Goal: Task Accomplishment & Management: Manage account settings

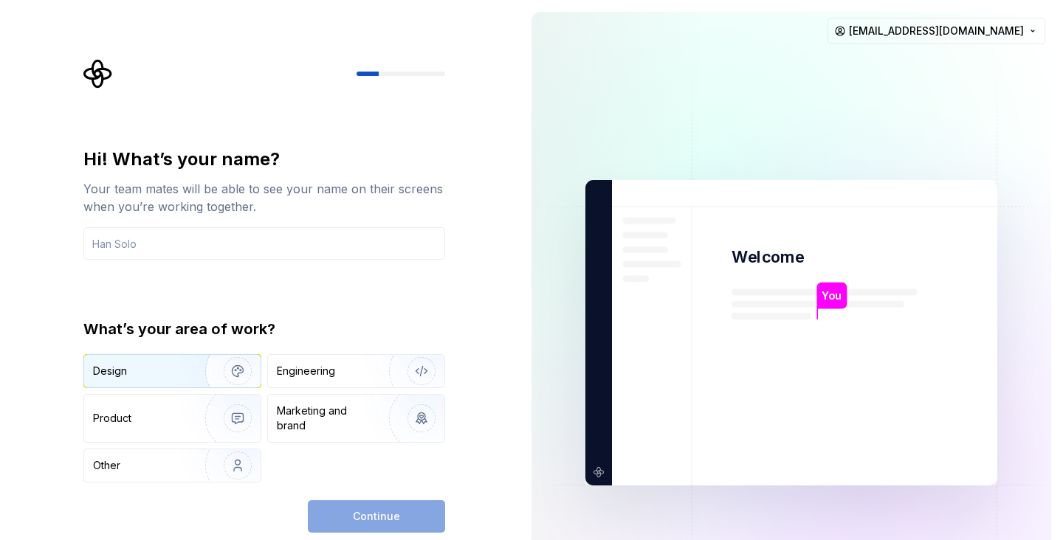
click at [213, 376] on img "button" at bounding box center [228, 371] width 94 height 99
click at [308, 246] on input "text" at bounding box center [264, 243] width 362 height 32
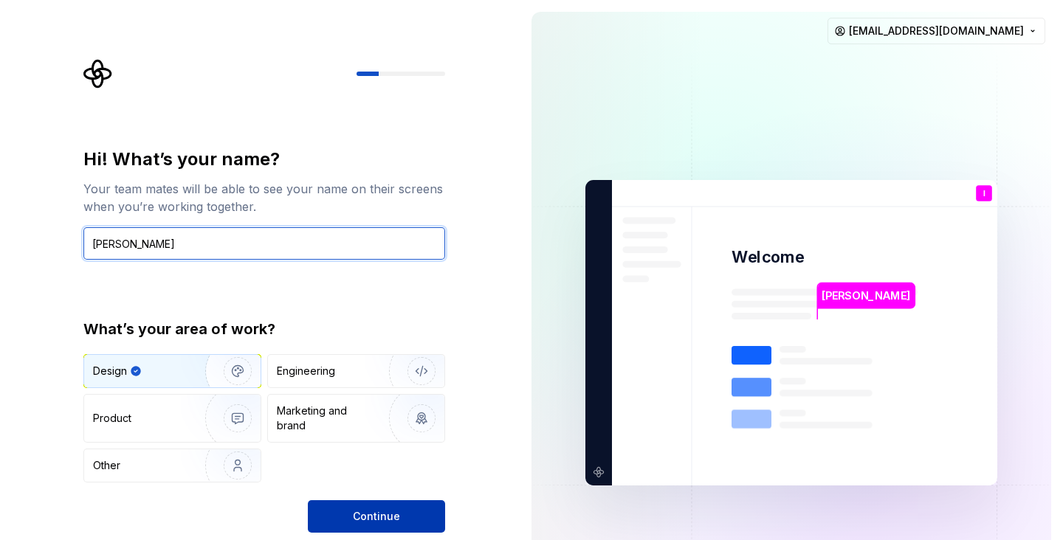
type input "Iskandar"
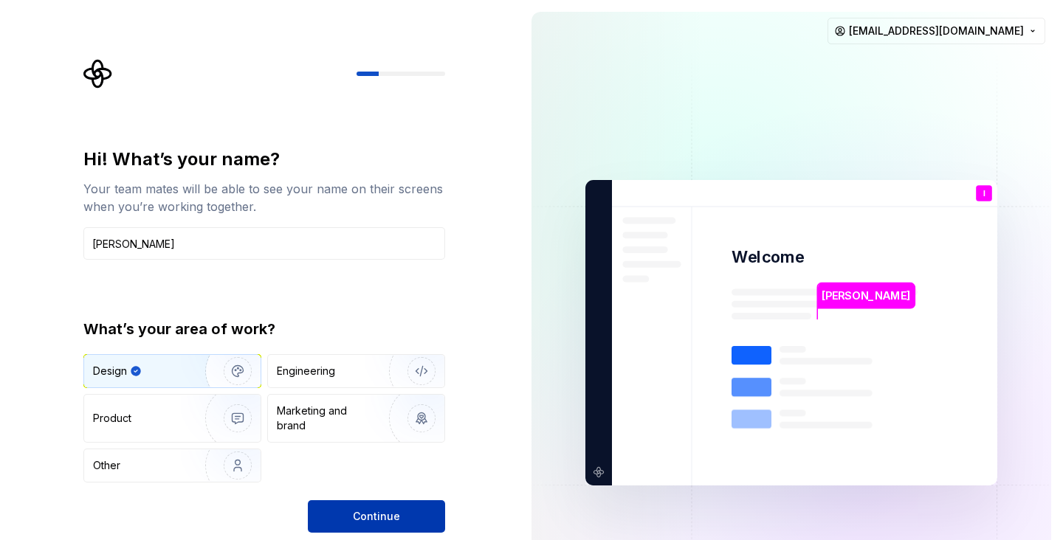
click at [405, 517] on button "Continue" at bounding box center [376, 516] width 137 height 32
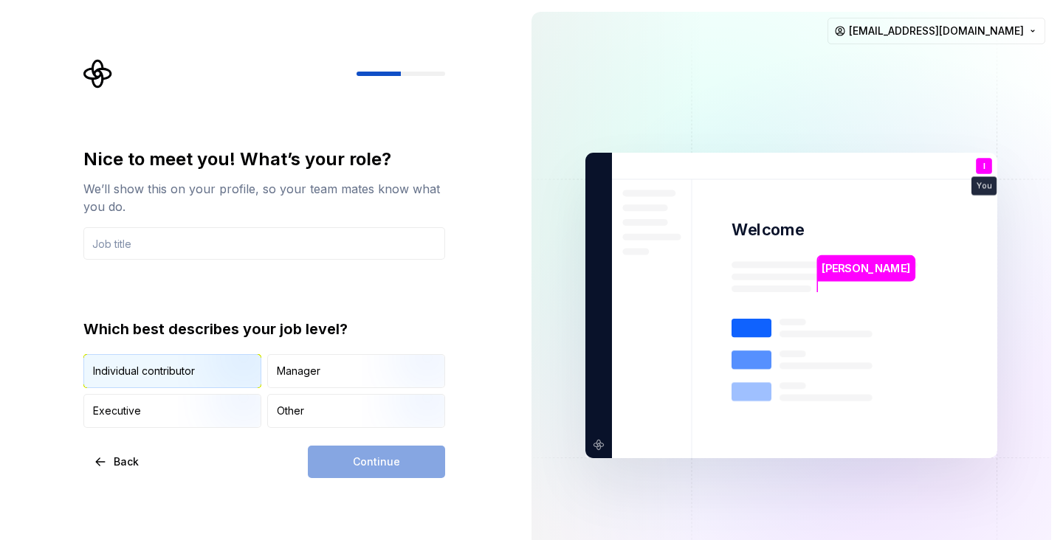
click at [199, 373] on img "button" at bounding box center [225, 389] width 94 height 99
click at [387, 474] on div "Continue" at bounding box center [376, 462] width 137 height 32
click at [312, 243] on input "text" at bounding box center [264, 243] width 362 height 32
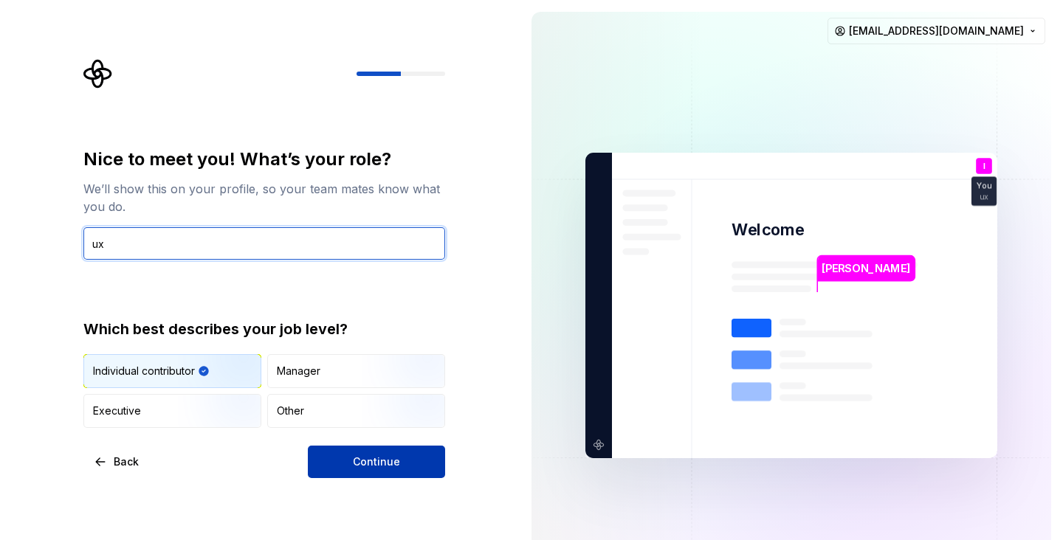
type input "ux"
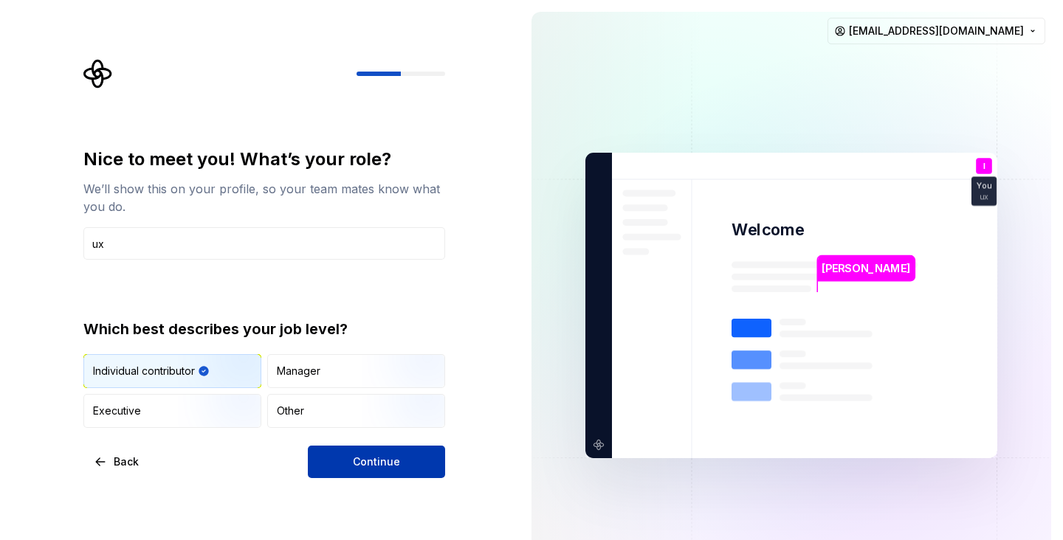
click at [336, 465] on button "Continue" at bounding box center [376, 462] width 137 height 32
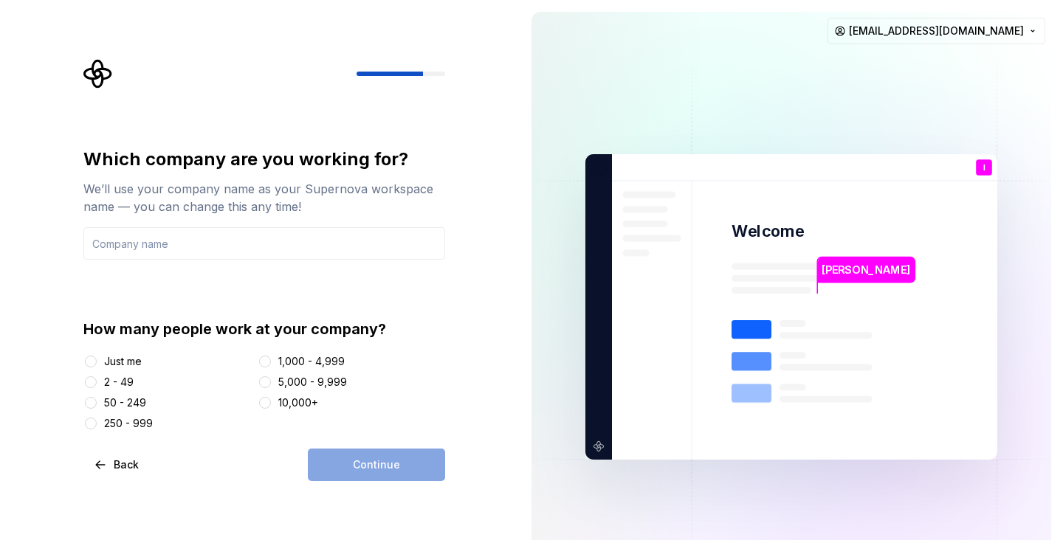
click at [126, 361] on div "Just me" at bounding box center [123, 361] width 38 height 15
click at [97, 361] on button "Just me" at bounding box center [91, 362] width 12 height 12
click at [376, 480] on div "Continue" at bounding box center [376, 465] width 137 height 32
click at [243, 224] on div "Which company are you working for? We’ll use your company name as your Supernov…" at bounding box center [264, 204] width 362 height 112
click at [243, 245] on input "text" at bounding box center [264, 243] width 362 height 32
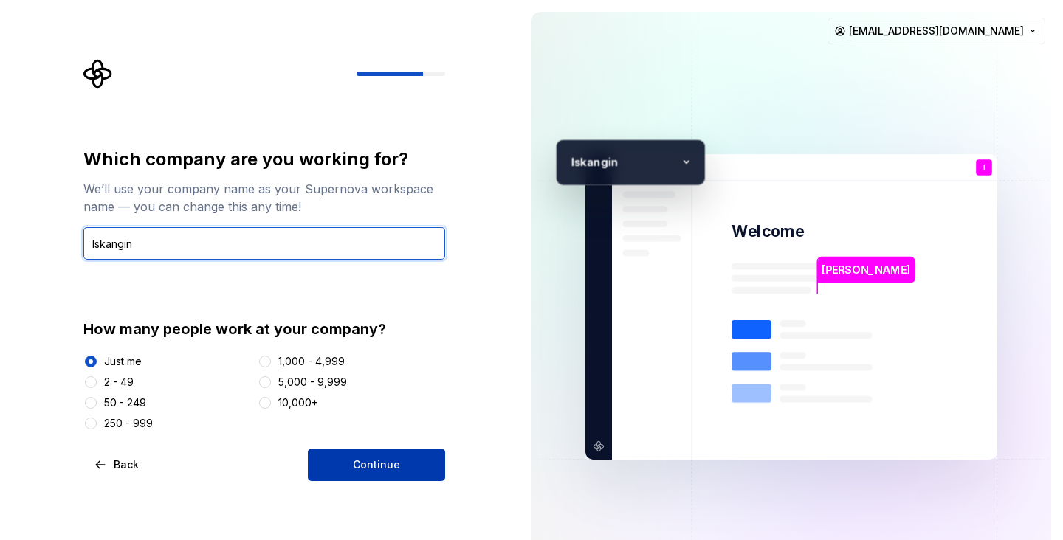
type input "Iskangin"
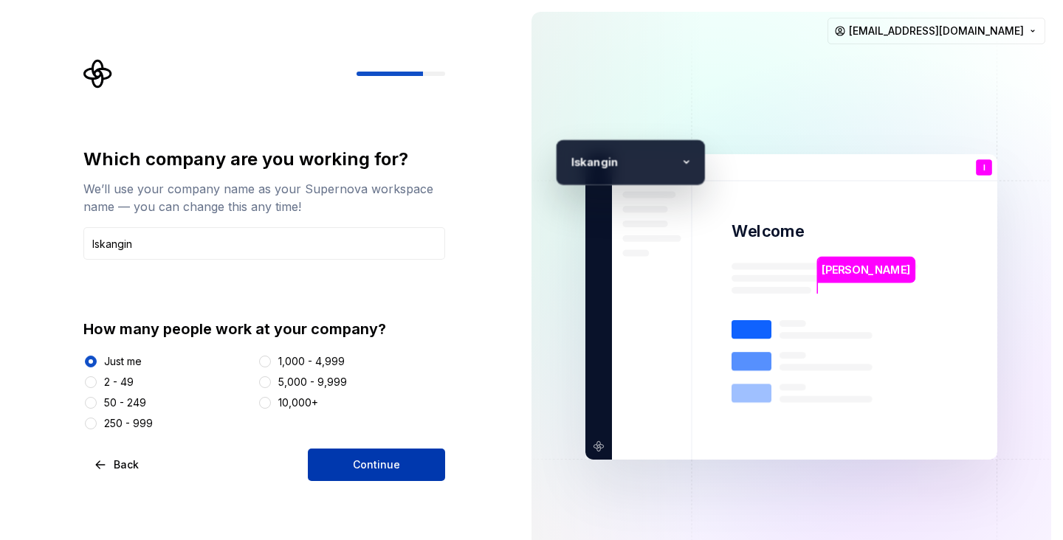
click at [342, 454] on button "Continue" at bounding box center [376, 465] width 137 height 32
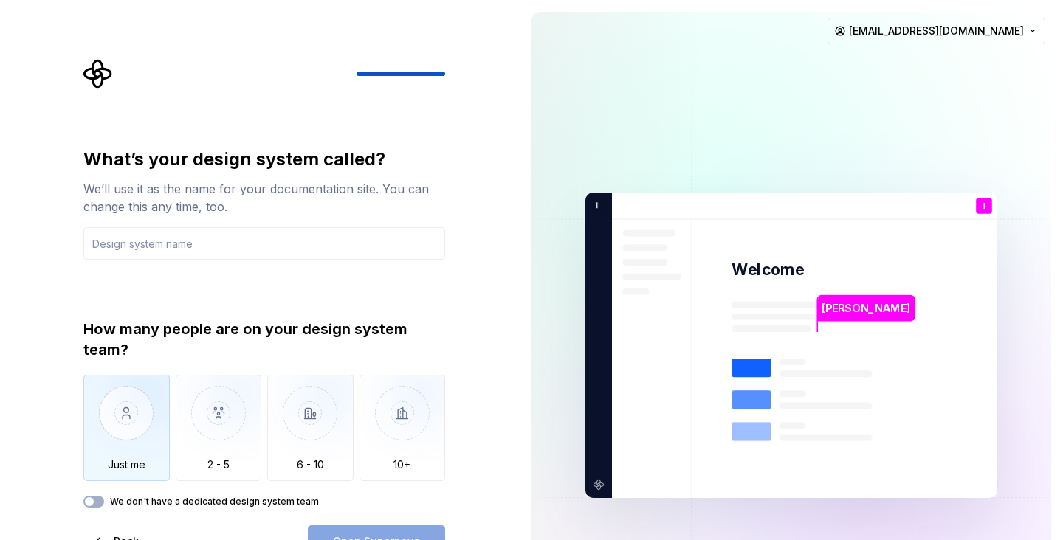
click at [137, 405] on img "button" at bounding box center [126, 424] width 86 height 99
click at [436, 275] on div "What’s your design system called? We’ll use it as the name for your documentati…" at bounding box center [264, 328] width 362 height 360
click at [90, 512] on div "What’s your design system called? We’ll use it as the name for your documentati…" at bounding box center [264, 353] width 362 height 410
click at [91, 502] on span "button" at bounding box center [89, 501] width 9 height 9
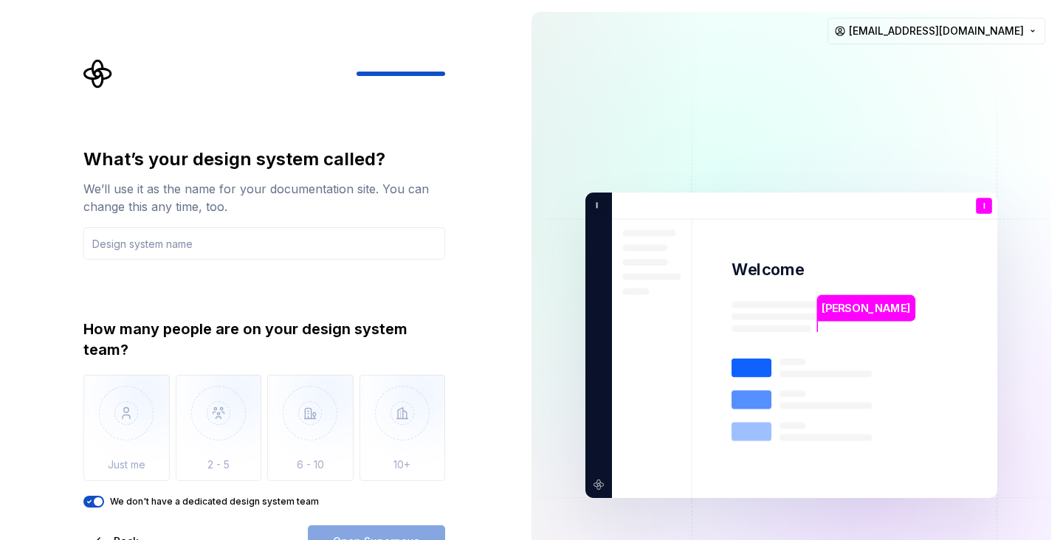
click at [284, 291] on div "What’s your design system called? We’ll use it as the name for your documentati…" at bounding box center [264, 328] width 362 height 360
click at [230, 242] on input "text" at bounding box center [264, 243] width 362 height 32
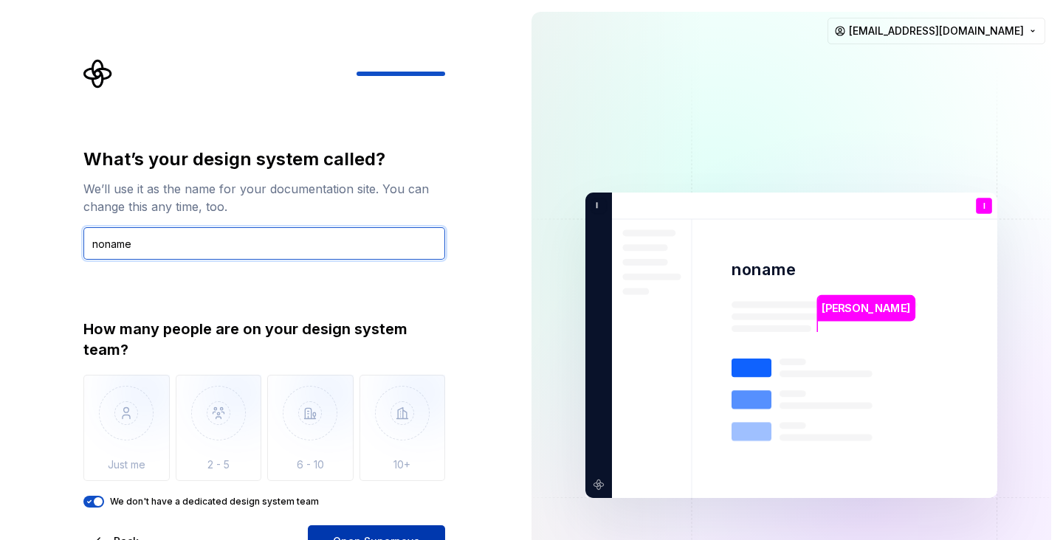
type input "noname"
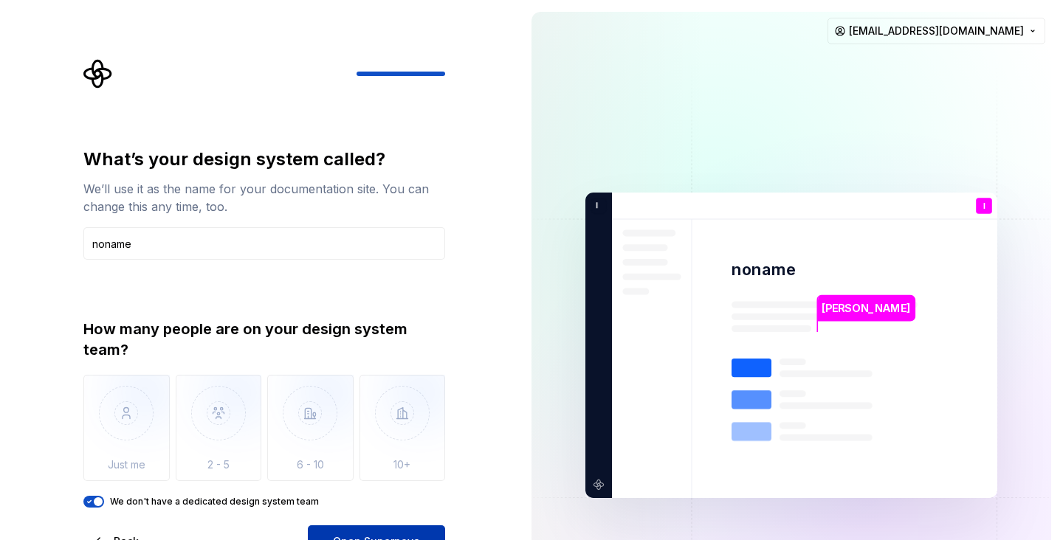
click at [377, 531] on button "Open Supernova" at bounding box center [376, 541] width 137 height 32
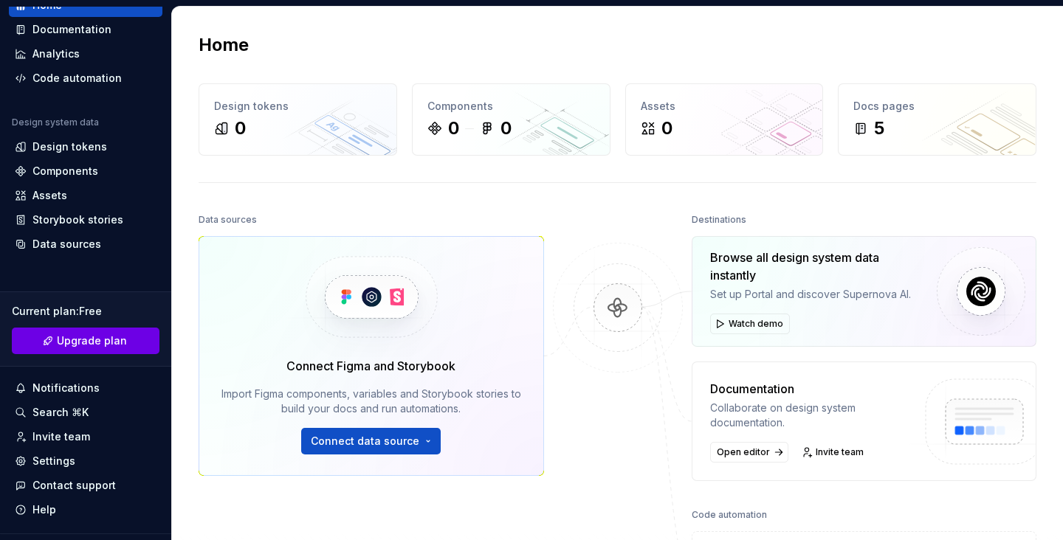
scroll to position [67, 0]
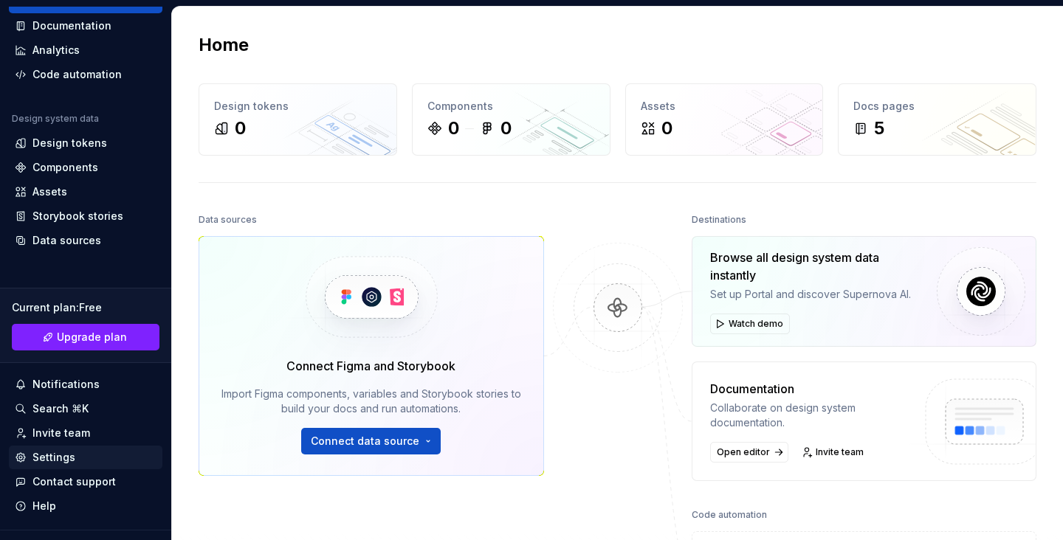
click at [63, 458] on div "Settings" at bounding box center [53, 457] width 43 height 15
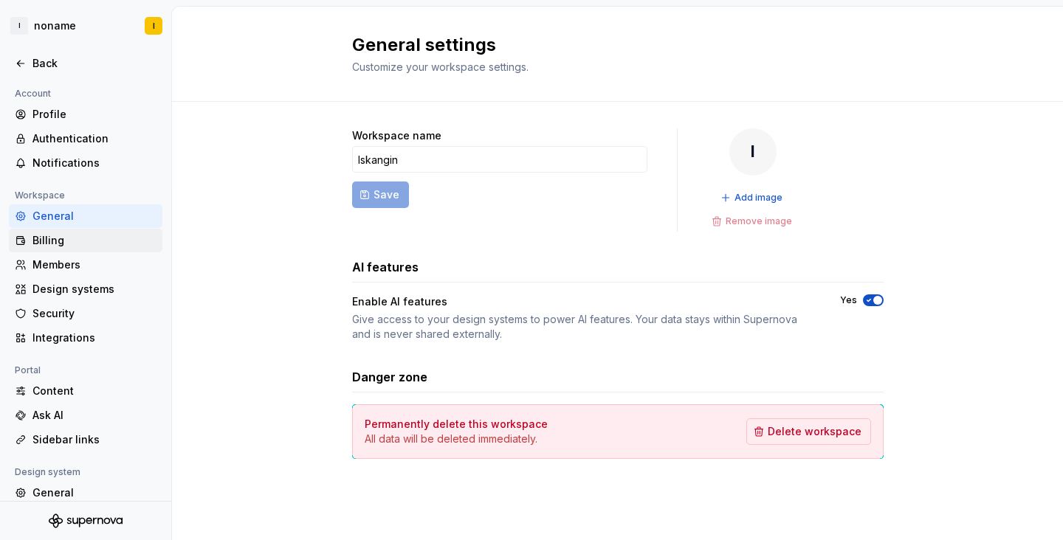
click at [92, 229] on div "Billing" at bounding box center [85, 241] width 153 height 24
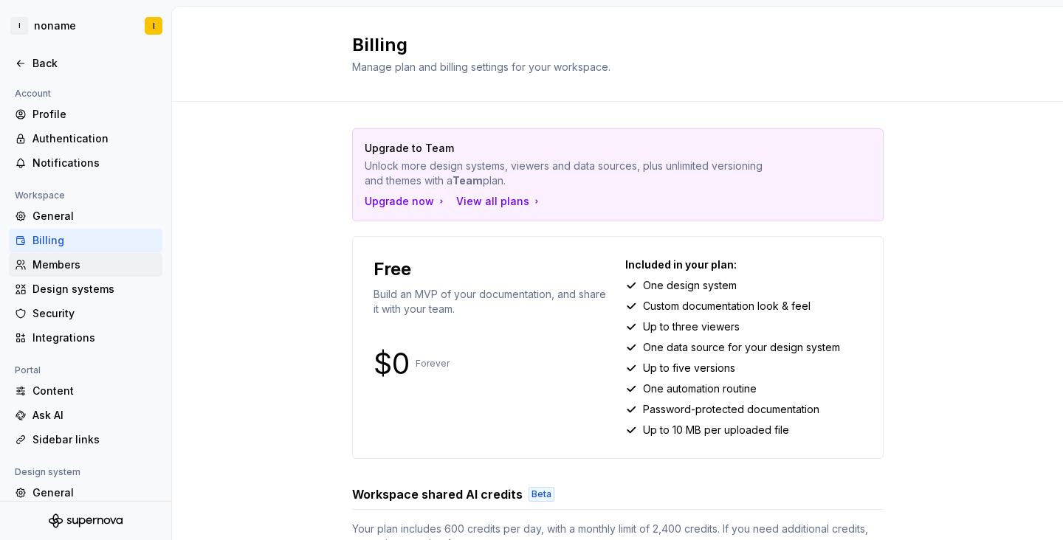
click at [77, 267] on div "Members" at bounding box center [94, 265] width 124 height 15
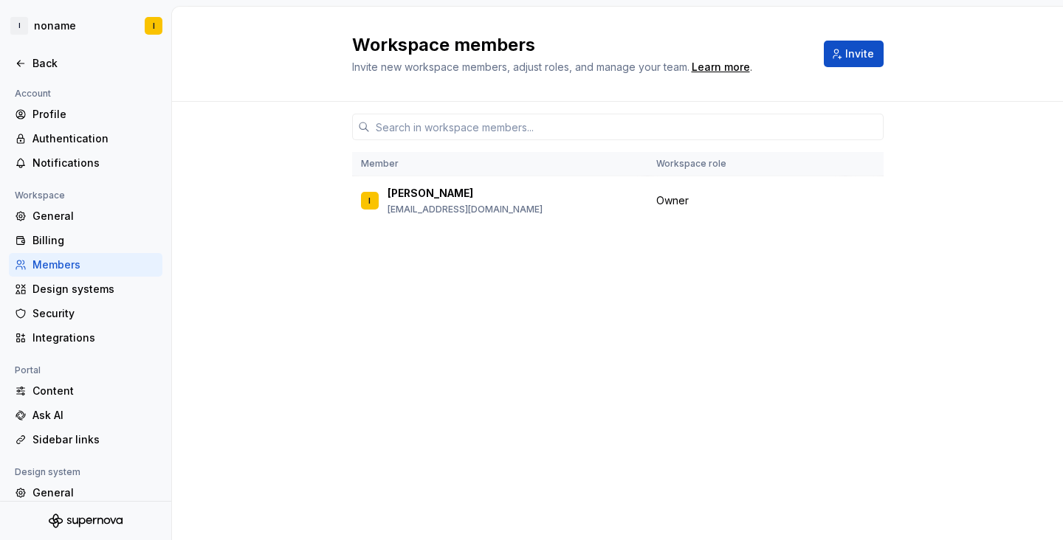
click at [863, 69] on div "Workspace members Invite new workspace members, adjust roles, and manage your t…" at bounding box center [617, 53] width 531 height 41
click at [854, 53] on span "Invite" at bounding box center [859, 53] width 29 height 15
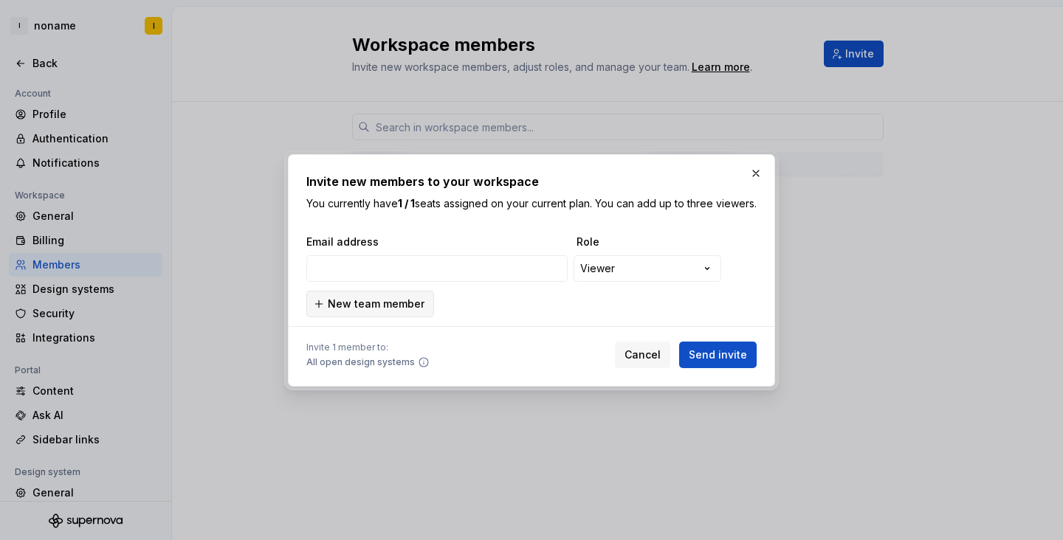
click at [396, 311] on span "New team member" at bounding box center [376, 304] width 97 height 15
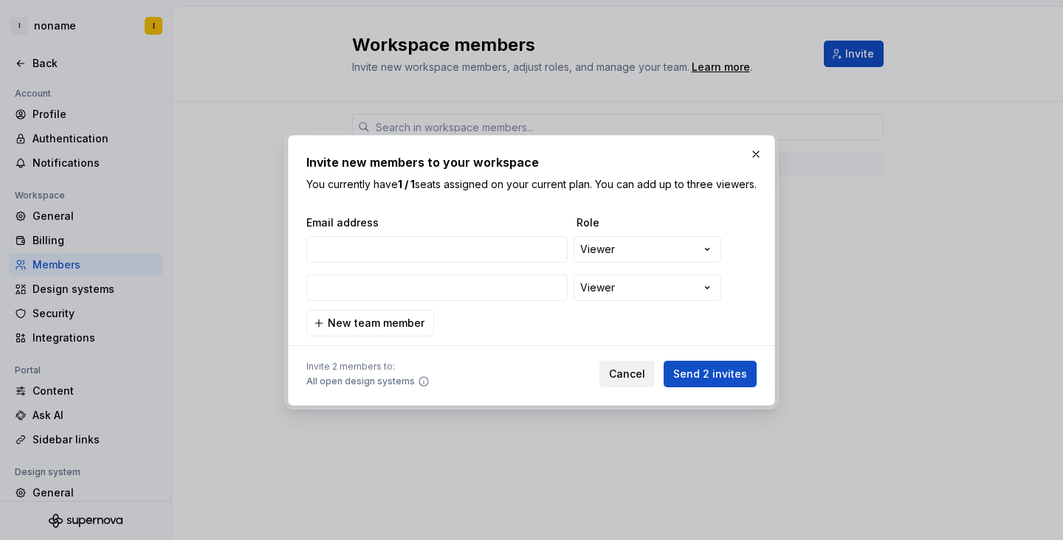
click at [629, 381] on span "Cancel" at bounding box center [627, 374] width 36 height 15
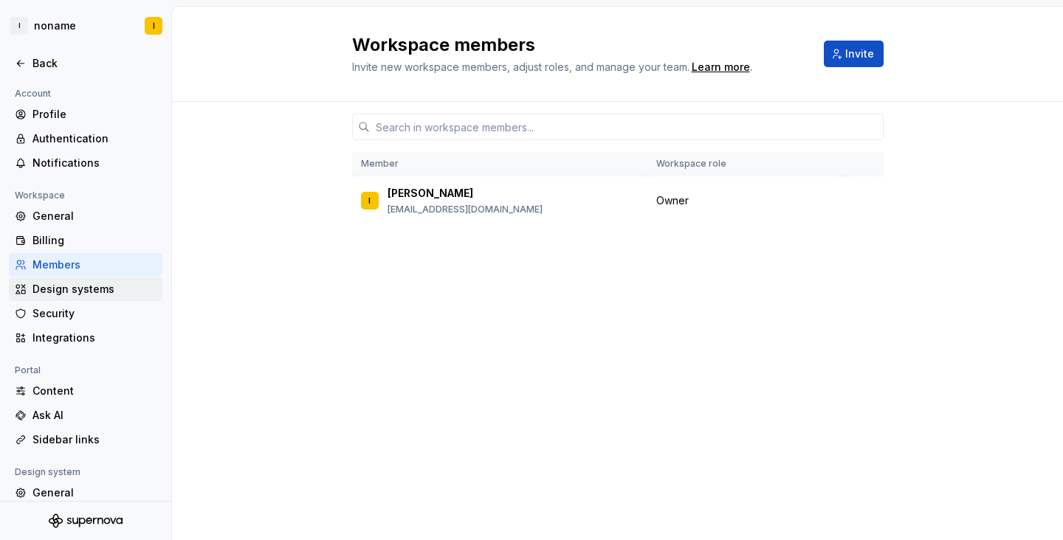
click at [86, 294] on div "Design systems" at bounding box center [94, 289] width 124 height 15
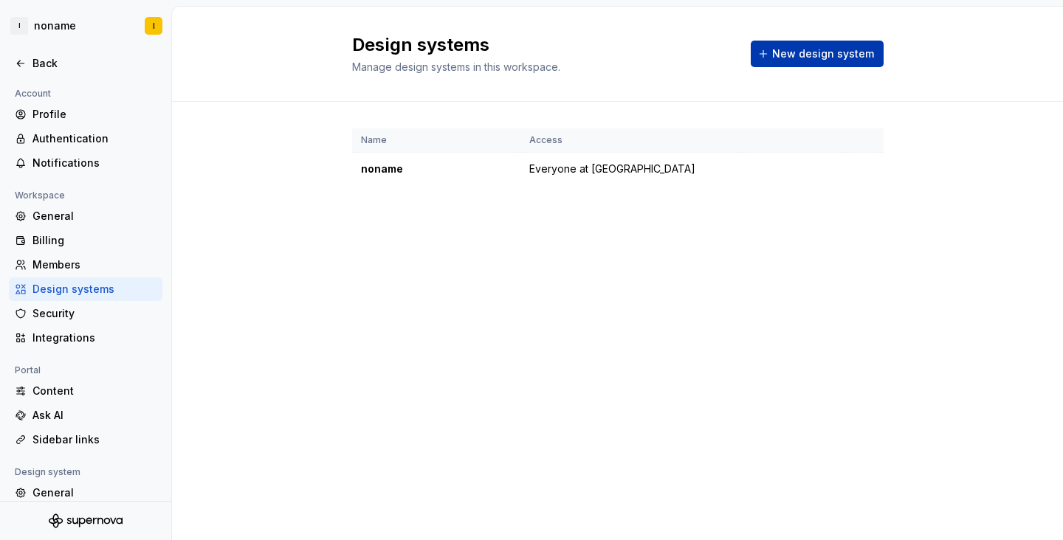
click at [770, 49] on button "New design system" at bounding box center [816, 54] width 133 height 27
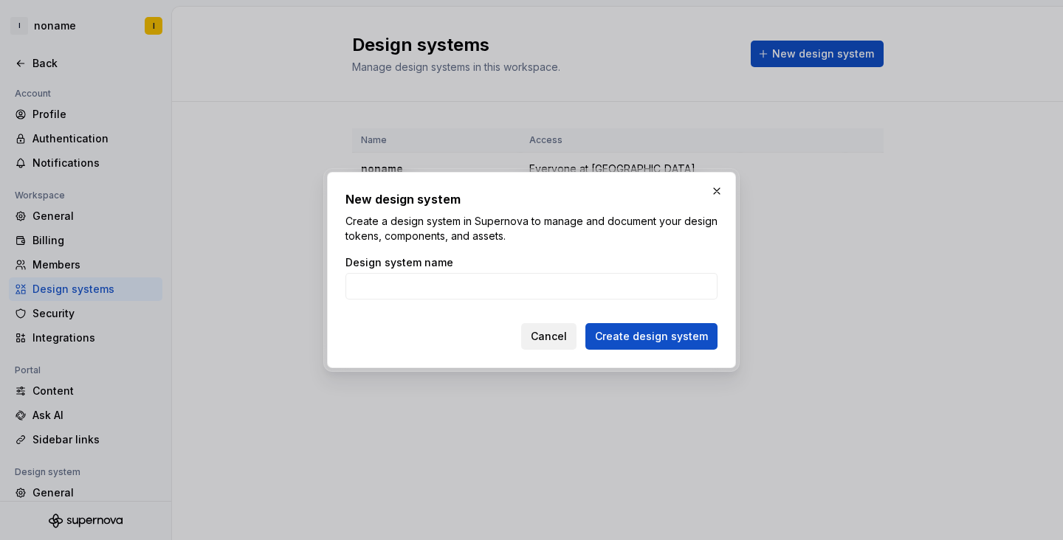
click at [562, 330] on span "Cancel" at bounding box center [549, 336] width 36 height 15
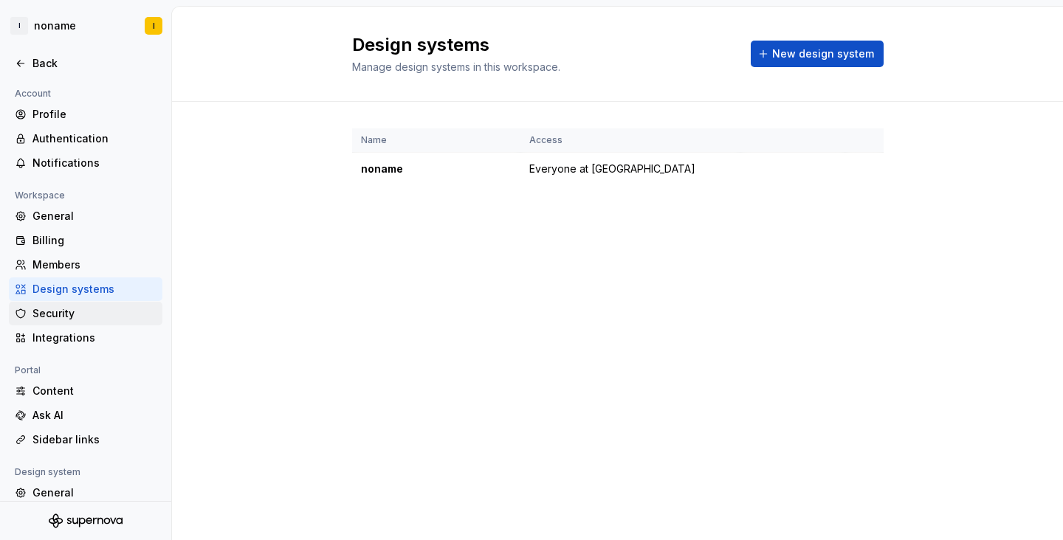
click at [90, 307] on div "Security" at bounding box center [94, 313] width 124 height 15
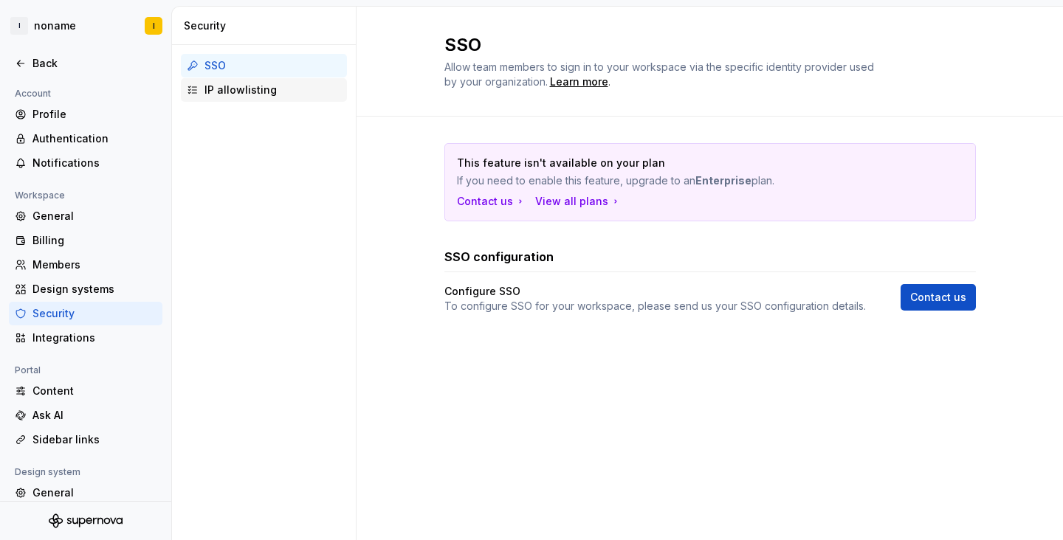
click at [211, 91] on div "IP allowlisting" at bounding box center [272, 90] width 137 height 15
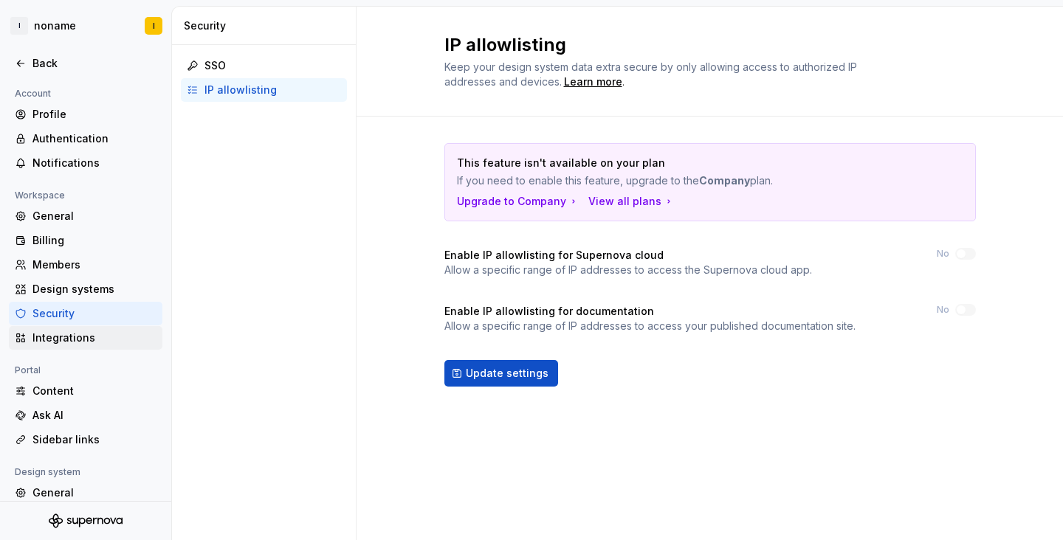
click at [72, 332] on div "Integrations" at bounding box center [94, 338] width 124 height 15
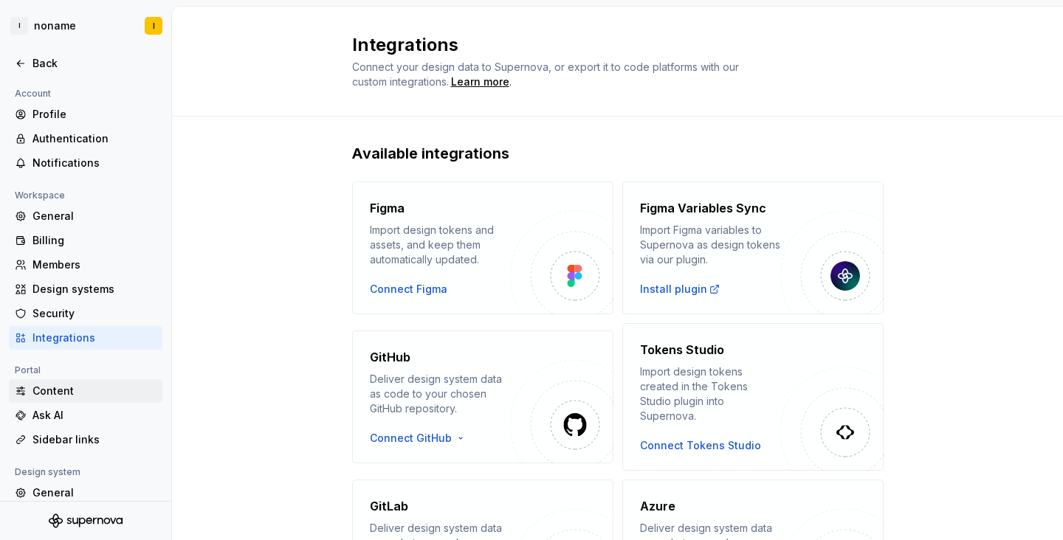
click at [73, 384] on div "Content" at bounding box center [94, 391] width 124 height 15
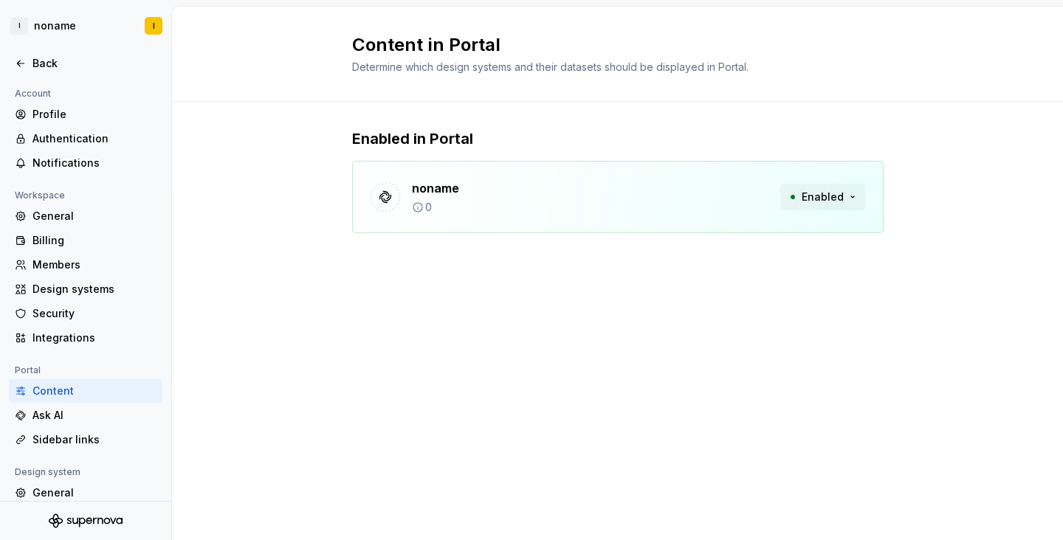
click at [846, 189] on button "Enabled" at bounding box center [822, 197] width 85 height 27
click at [846, 196] on button "Enabled" at bounding box center [822, 197] width 85 height 27
click at [846, 197] on button "Enabled" at bounding box center [822, 194] width 85 height 27
click at [89, 421] on div "Ask AI" at bounding box center [94, 415] width 124 height 15
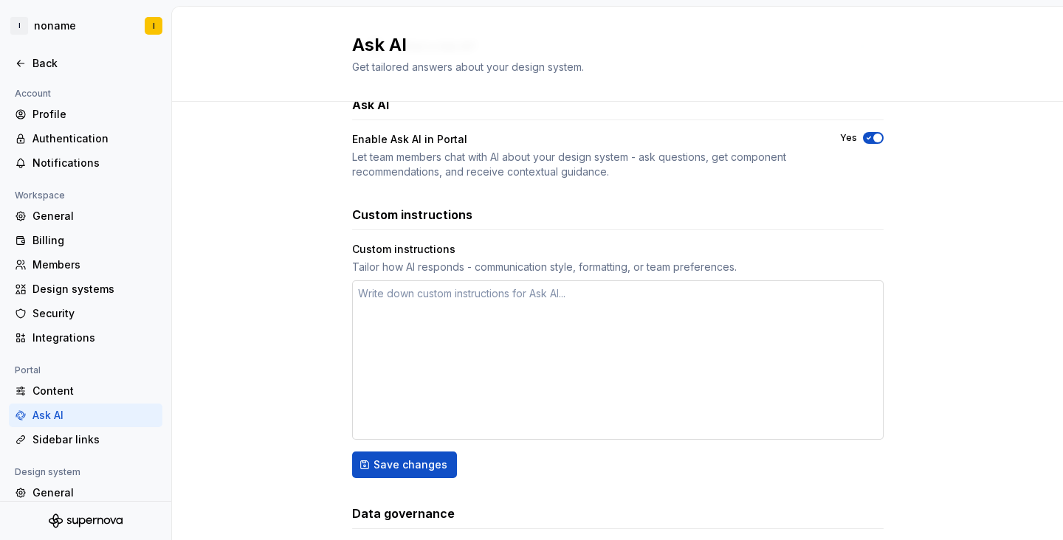
scroll to position [194, 0]
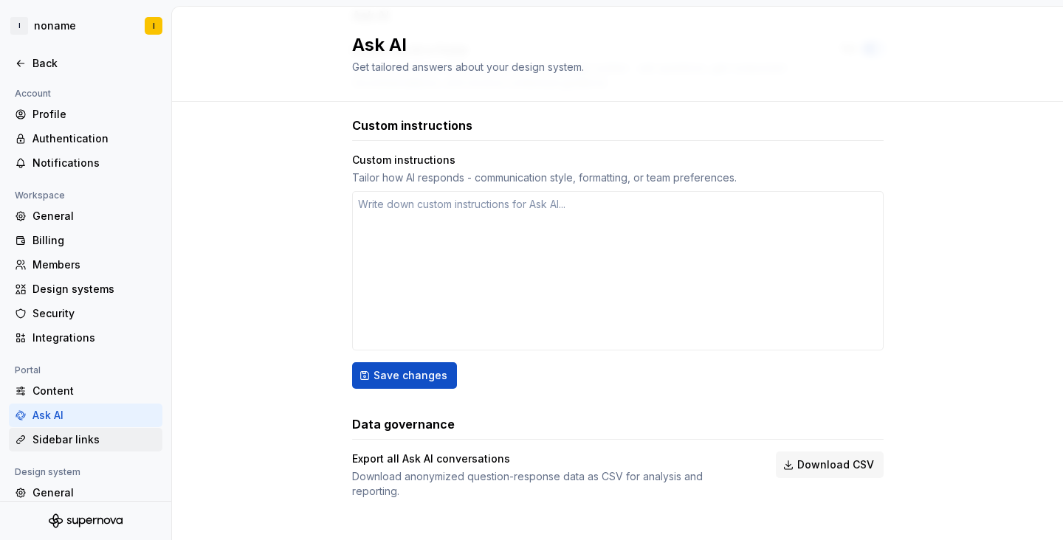
click at [81, 438] on div "Sidebar links" at bounding box center [94, 439] width 124 height 15
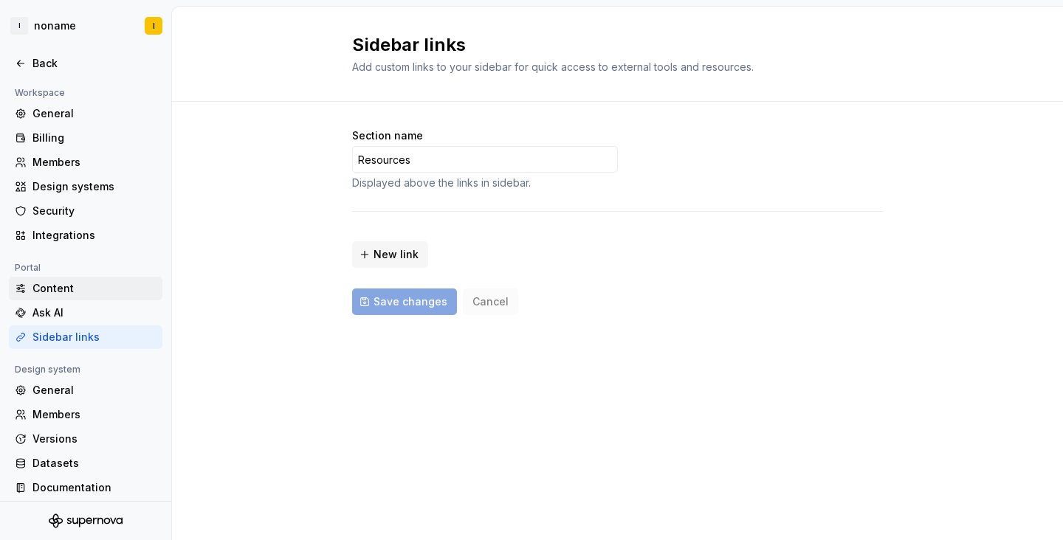
scroll to position [107, 0]
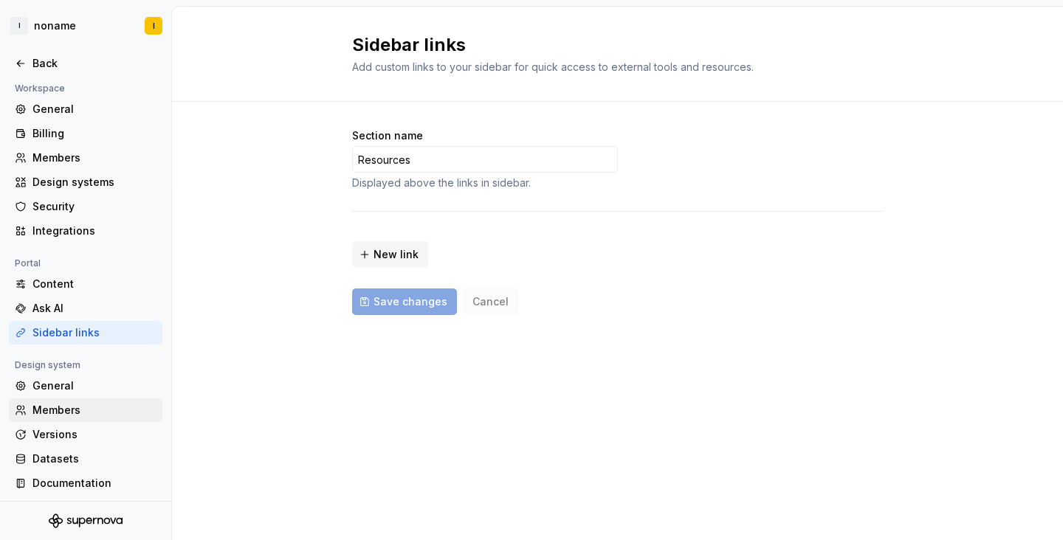
click at [91, 410] on div "Members" at bounding box center [94, 410] width 124 height 15
